Goal: Information Seeking & Learning: Understand process/instructions

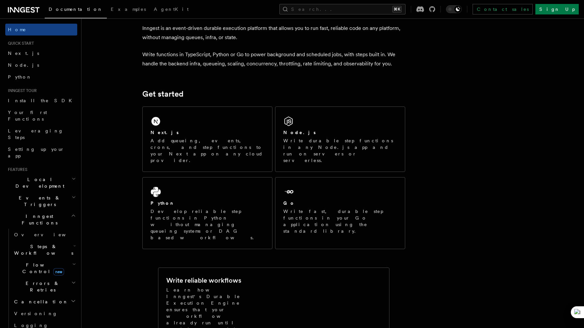
scroll to position [16, 0]
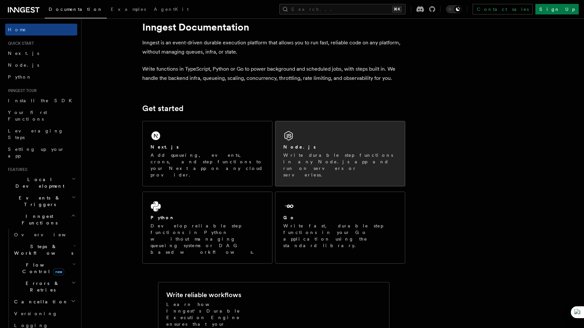
click at [321, 157] on p "Write durable step functions in any Node.js app and run on servers or serverles…" at bounding box center [340, 165] width 114 height 26
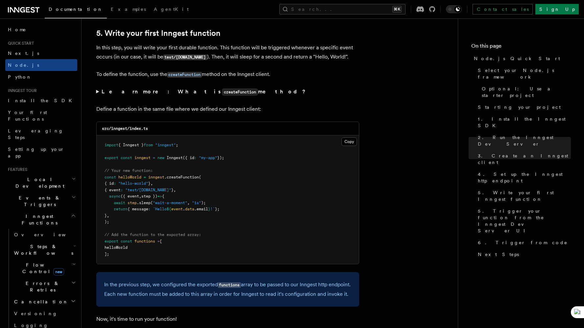
scroll to position [1230, 0]
drag, startPoint x: 102, startPoint y: 130, endPoint x: 169, endPoint y: 130, distance: 67.4
click at [169, 130] on div "src/inngest/index.ts" at bounding box center [228, 128] width 262 height 13
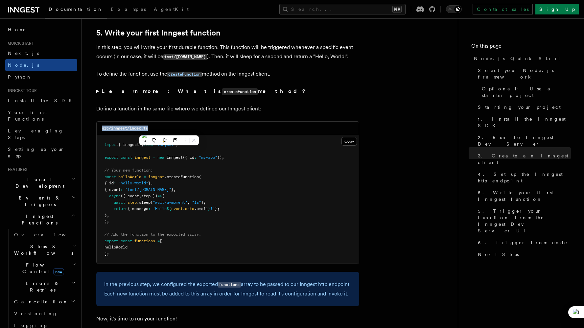
click at [169, 130] on div "src/inngest/index.ts" at bounding box center [228, 128] width 262 height 13
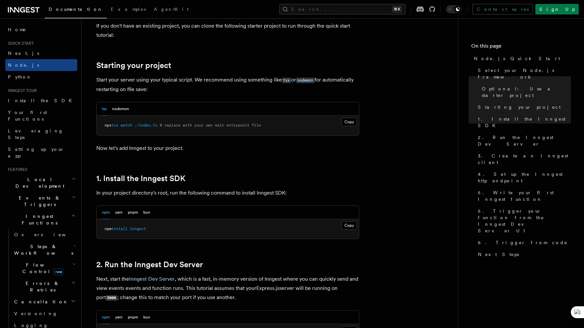
scroll to position [281, 0]
click at [352, 223] on button "Copy Copied" at bounding box center [348, 224] width 15 height 9
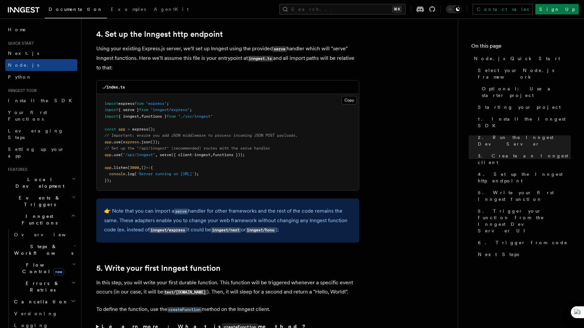
scroll to position [994, 0]
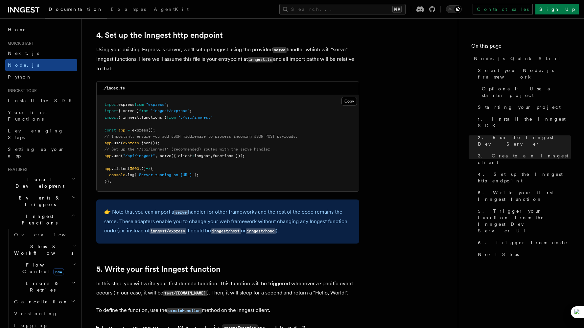
click at [212, 130] on pre "import express from "express" ; import { serve } from "inngest/express" ; impor…" at bounding box center [228, 143] width 262 height 97
click at [160, 120] on span "functions }" at bounding box center [153, 117] width 25 height 5
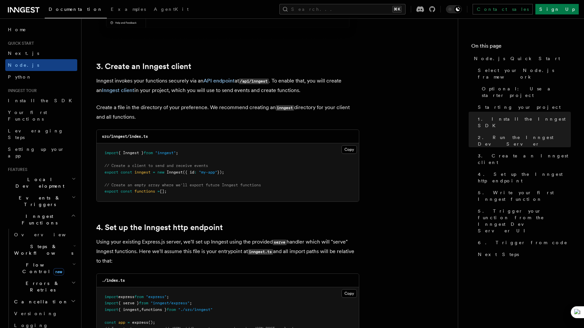
scroll to position [811, 0]
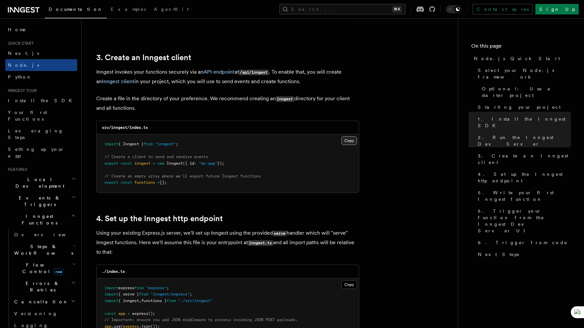
click at [351, 143] on button "Copy Copied" at bounding box center [348, 140] width 15 height 9
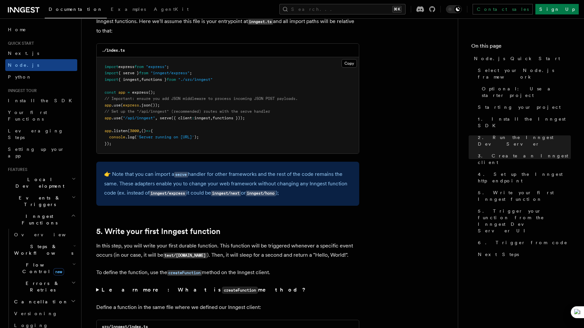
scroll to position [1028, 0]
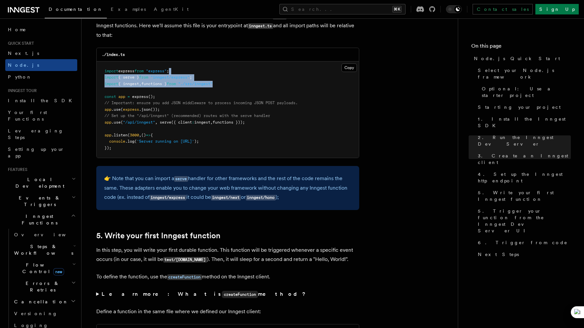
drag, startPoint x: 224, startPoint y: 85, endPoint x: 206, endPoint y: 75, distance: 21.4
click at [206, 75] on pre "import express from "express" ; import { serve } from "inngest/express" ; impor…" at bounding box center [228, 109] width 262 height 97
copy code "import { serve } from "inngest/express" ; import { inngest , functions } from "…"
drag, startPoint x: 258, startPoint y: 124, endPoint x: 95, endPoint y: 125, distance: 162.6
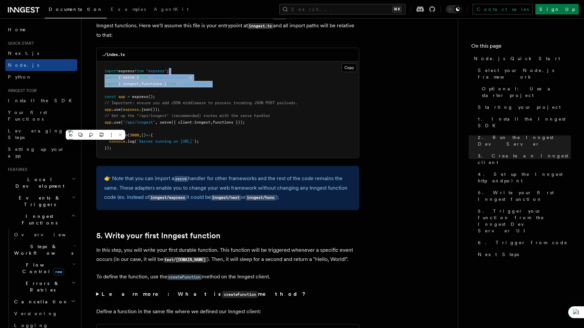
copy span "app .use ( "/api/inngest" , serve ({ client : inngest , functions }));"
click at [275, 131] on pre "import express from "express" ; import { serve } from "inngest/express" ; impor…" at bounding box center [228, 109] width 262 height 97
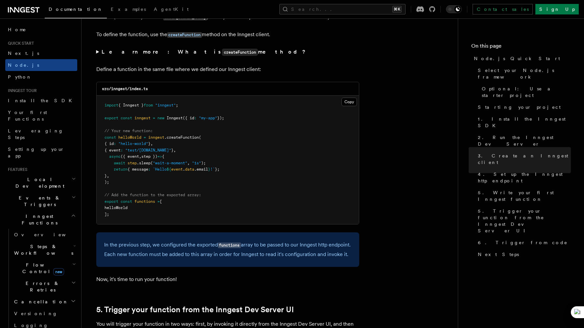
scroll to position [1282, 0]
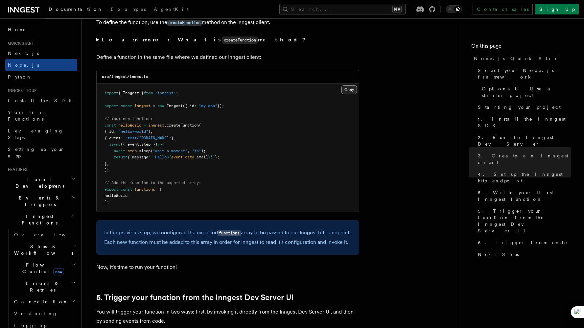
click at [349, 89] on button "Copy Copied" at bounding box center [348, 89] width 15 height 9
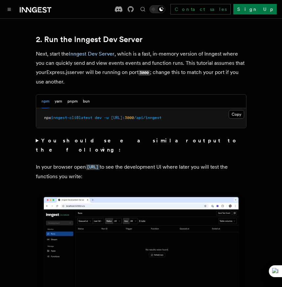
scroll to position [515, 0]
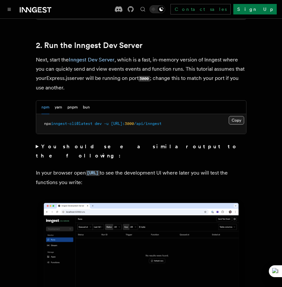
click at [234, 120] on button "Copy Copied" at bounding box center [235, 120] width 15 height 9
drag, startPoint x: 106, startPoint y: 126, endPoint x: 40, endPoint y: 124, distance: 65.7
click at [40, 124] on pre "npx inngest-cli@latest dev -u [URL]: 3000 /api/inngest" at bounding box center [141, 124] width 210 height 20
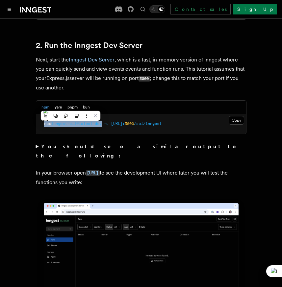
copy span "npx inngest-cli@latest dev"
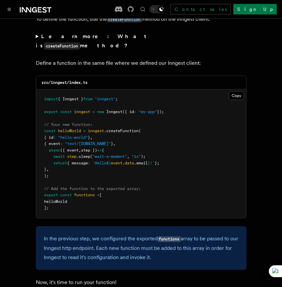
scroll to position [1312, 0]
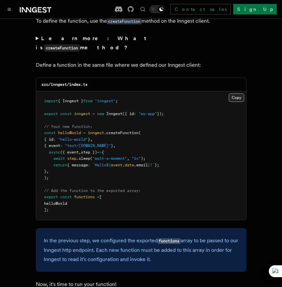
click at [237, 93] on button "Copy Copied" at bounding box center [235, 97] width 15 height 9
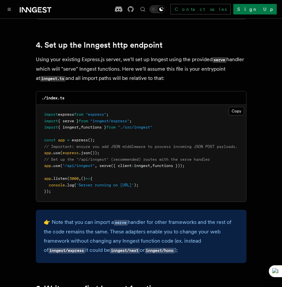
scroll to position [990, 0]
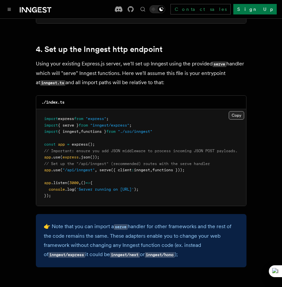
click at [235, 111] on button "Copy Copied" at bounding box center [235, 115] width 15 height 9
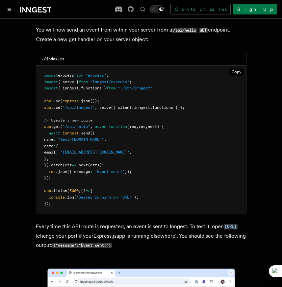
scroll to position [3255, 0]
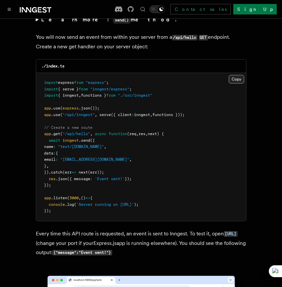
click at [240, 75] on button "Copy Copied" at bounding box center [235, 79] width 15 height 9
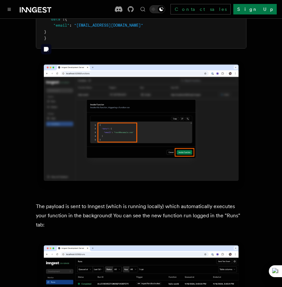
scroll to position [2084, 0]
